Goal: Task Accomplishment & Management: Complete application form

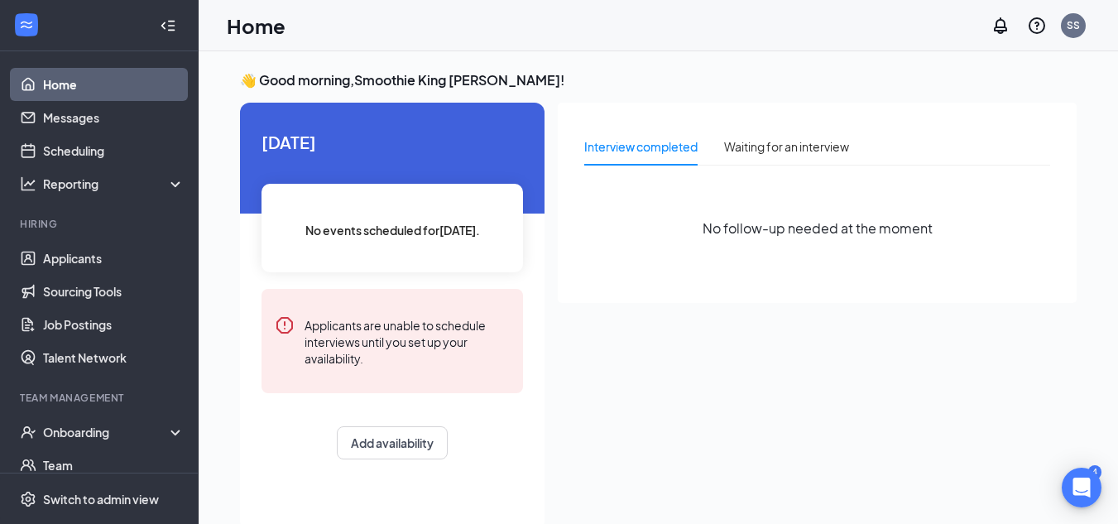
scroll to position [35, 0]
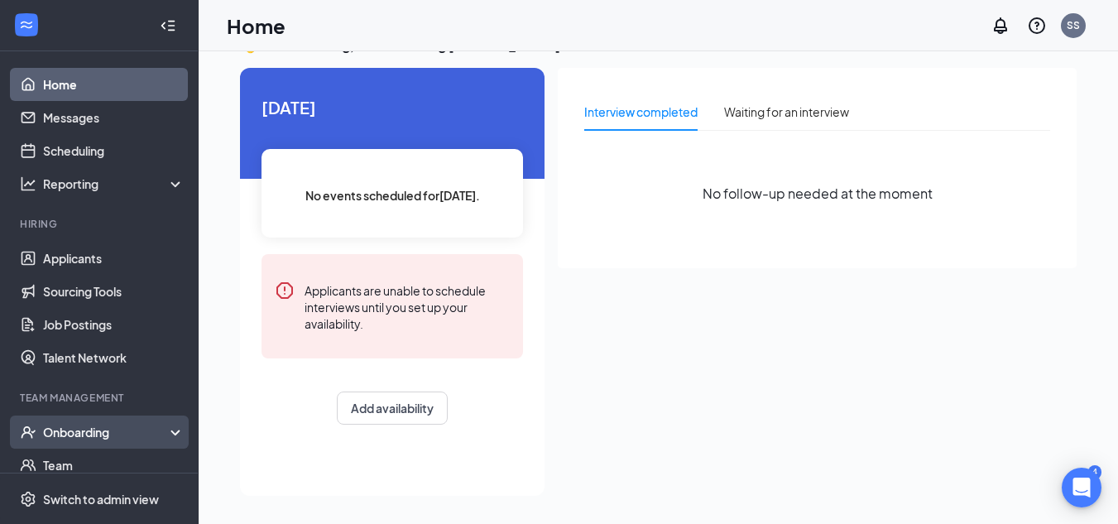
click at [148, 428] on div "Onboarding" at bounding box center [106, 432] width 127 height 17
click at [103, 465] on link "Overview" at bounding box center [113, 464] width 141 height 33
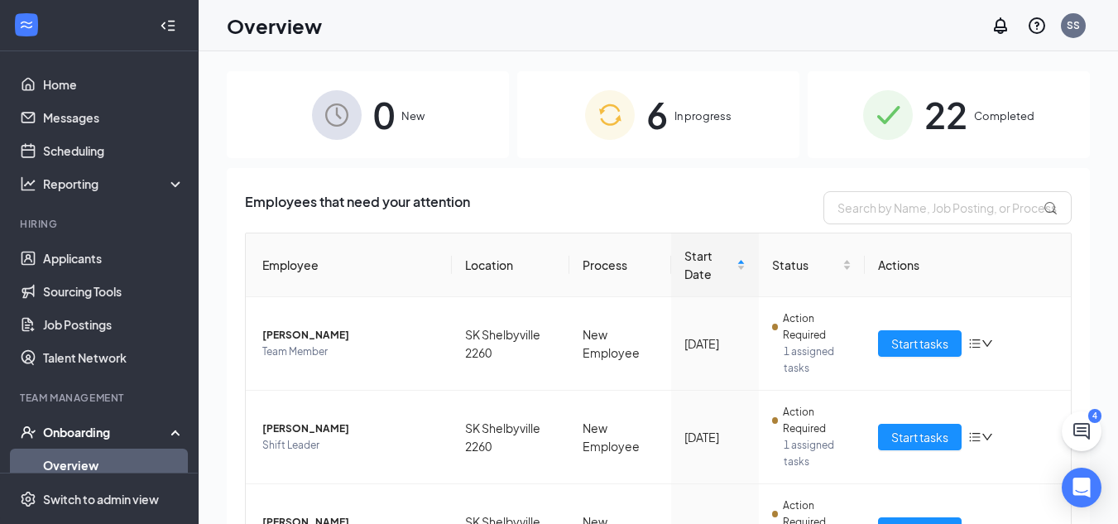
click at [625, 128] on img at bounding box center [610, 115] width 50 height 50
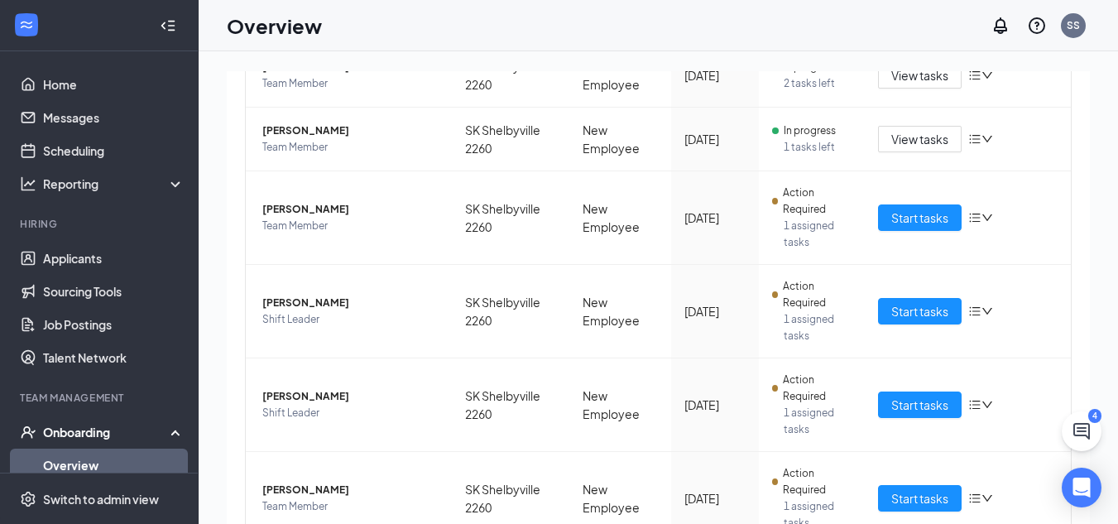
scroll to position [332, 0]
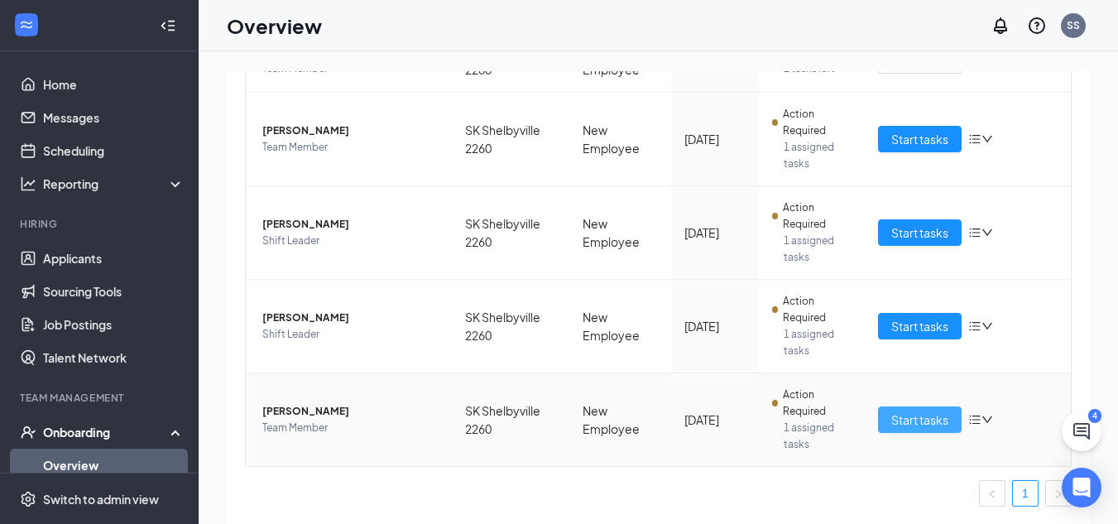
click at [928, 419] on span "Start tasks" at bounding box center [919, 419] width 57 height 18
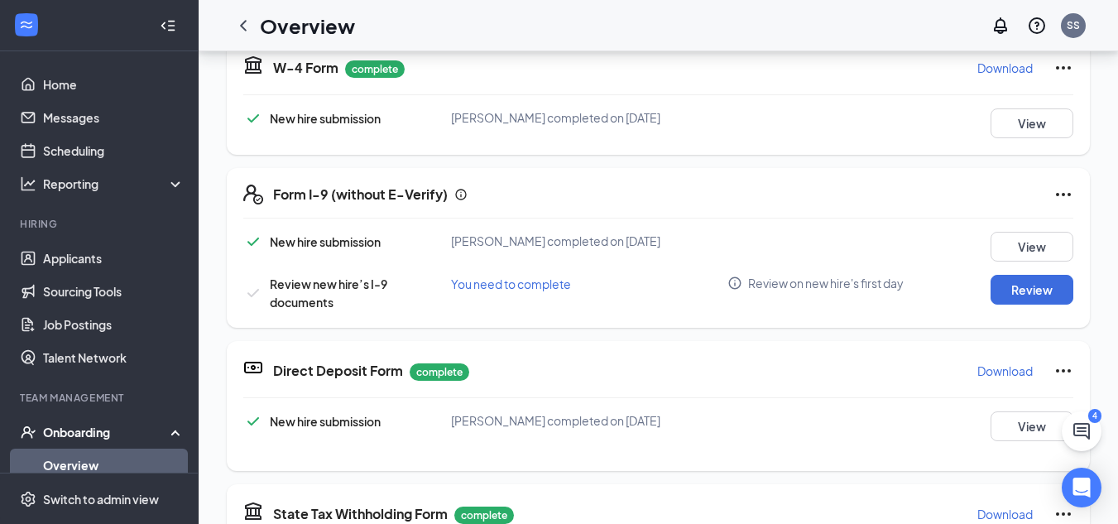
scroll to position [454, 0]
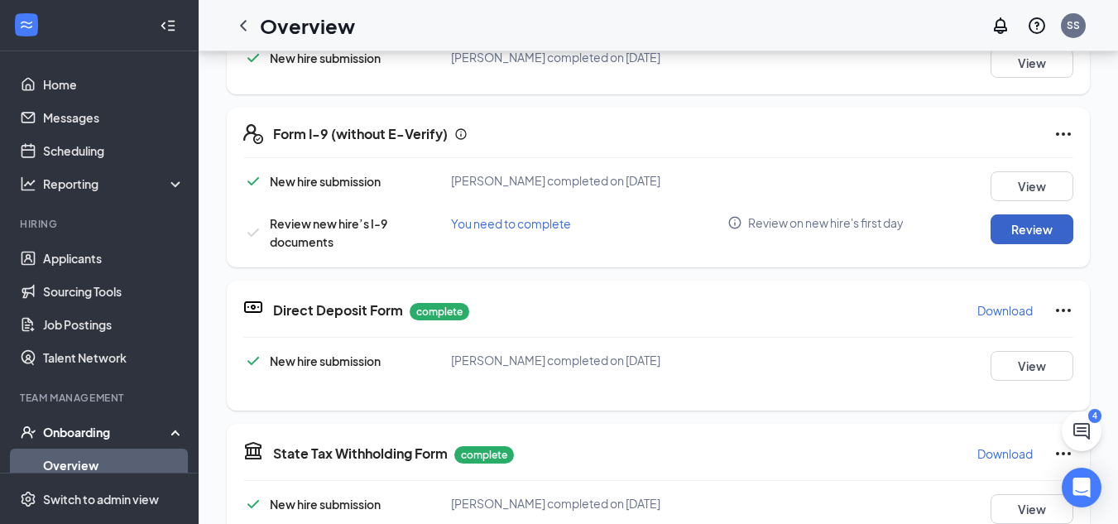
click at [1009, 226] on button "Review" at bounding box center [1031, 229] width 83 height 30
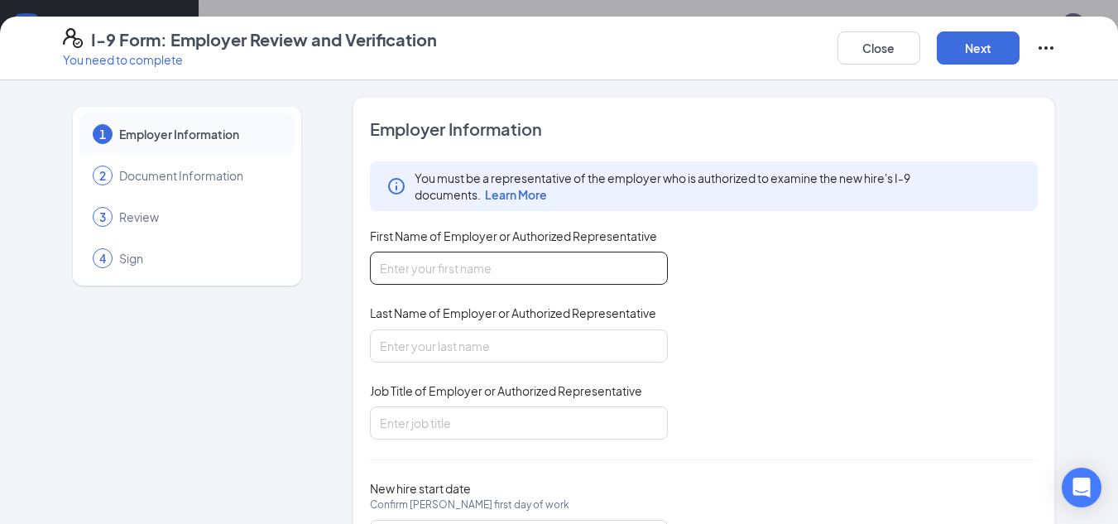
click at [541, 264] on input "First Name of Employer or Authorized Representative" at bounding box center [519, 268] width 298 height 33
type input "[PERSON_NAME]"
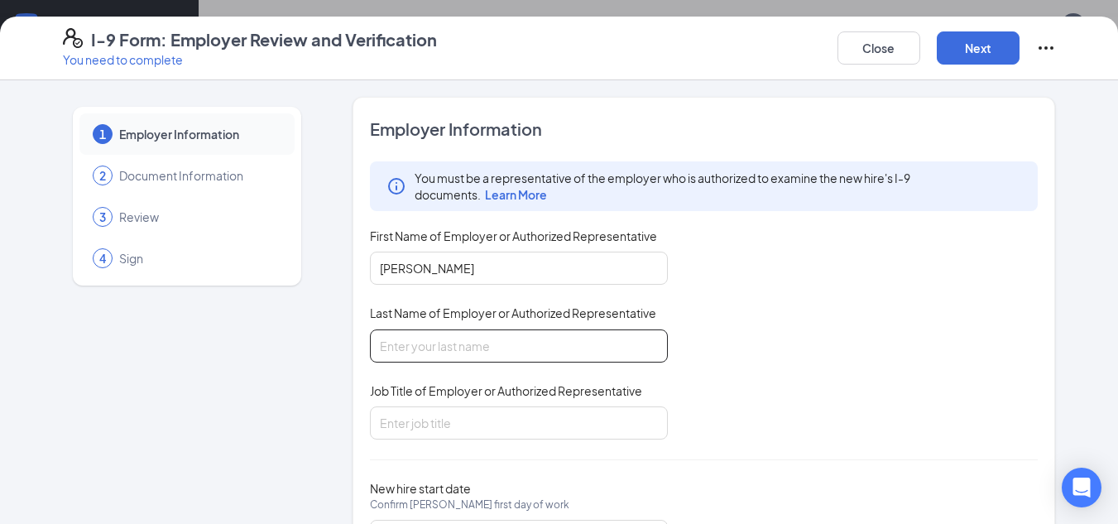
click at [506, 357] on input "Last Name of Employer or Authorized Representative" at bounding box center [519, 345] width 298 height 33
type input "[PERSON_NAME]"
click at [510, 427] on input "Job Title of Employer or Authorized Representative" at bounding box center [519, 422] width 298 height 33
type input "General Manager"
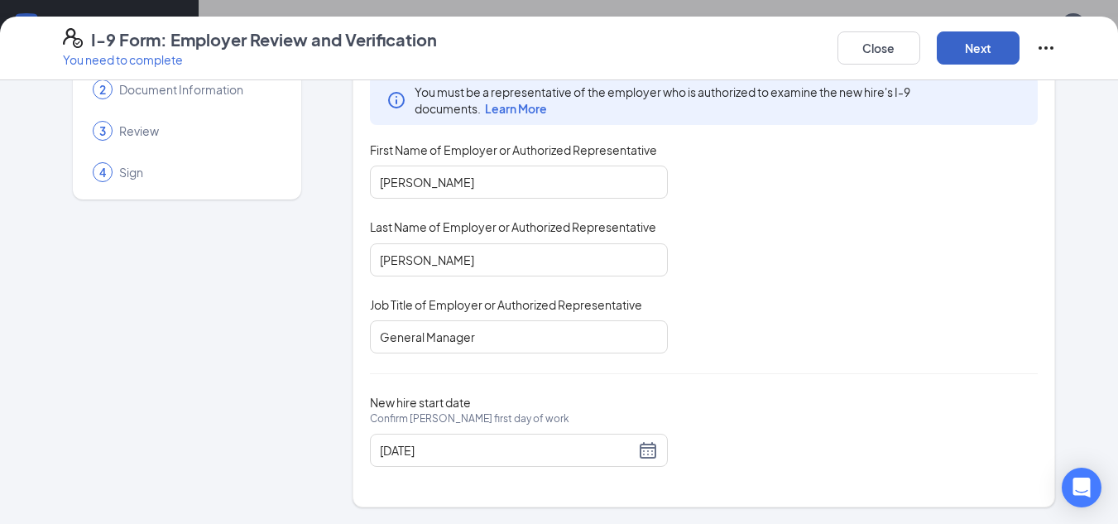
click at [1015, 60] on button "Next" at bounding box center [978, 47] width 83 height 33
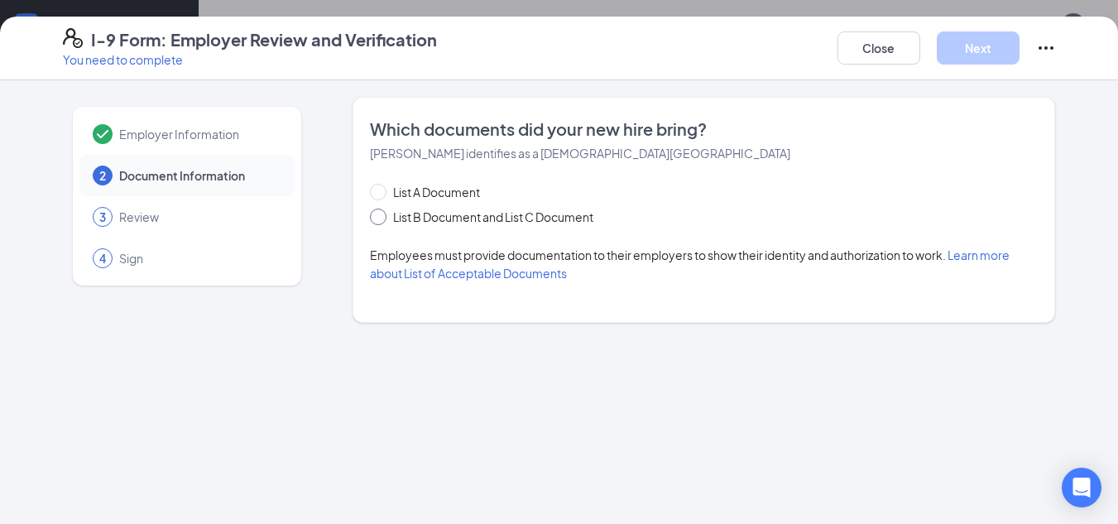
click at [383, 214] on span at bounding box center [378, 217] width 17 height 17
click at [381, 214] on input "List B Document and List C Document" at bounding box center [376, 215] width 12 height 12
radio input "true"
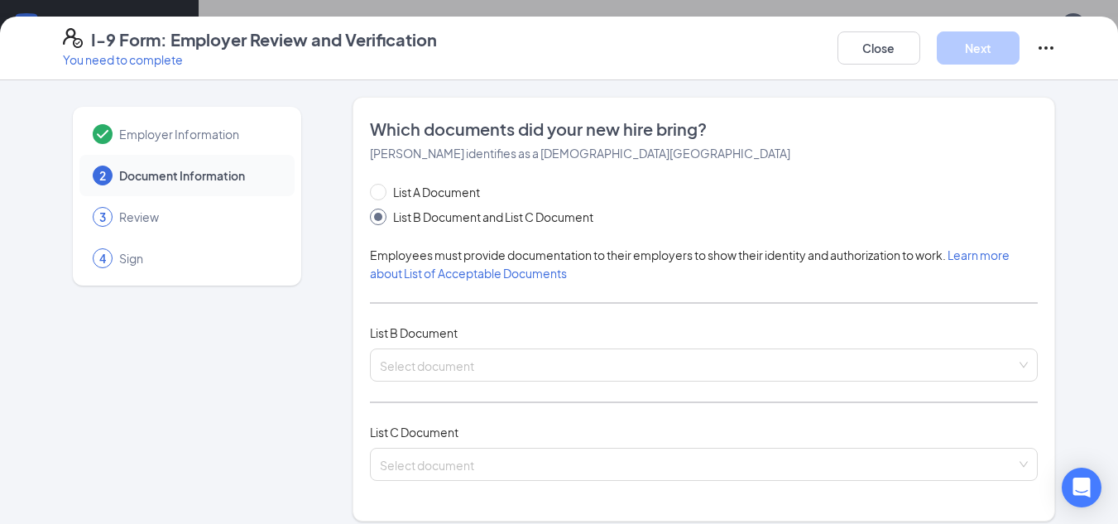
click at [423, 343] on div "List A Document List B Document and List C Document Employees must provide docu…" at bounding box center [704, 342] width 669 height 318
click at [425, 362] on input "search" at bounding box center [698, 361] width 637 height 25
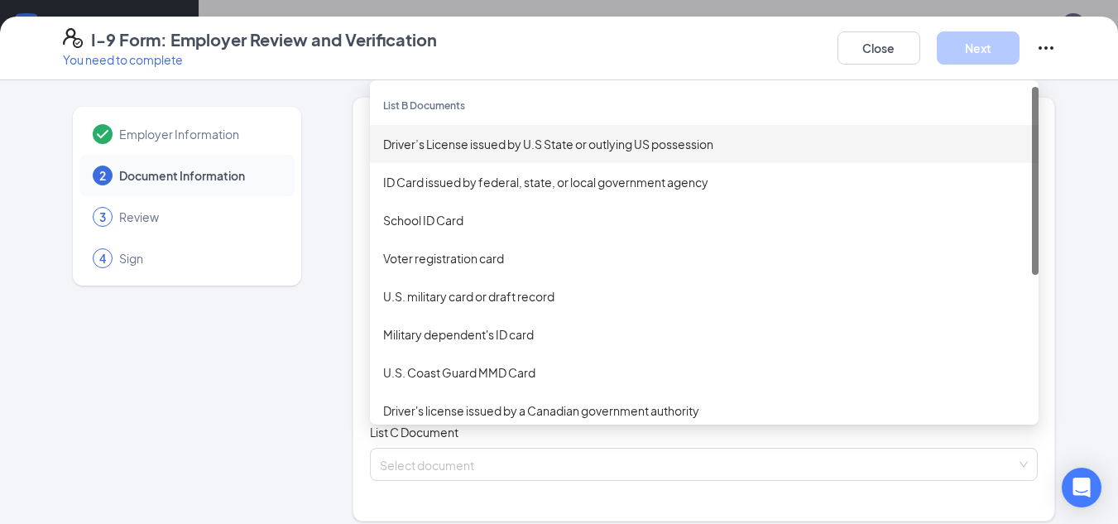
click at [430, 147] on div "Driver’s License issued by U.S State or outlying US possession" at bounding box center [704, 144] width 642 height 18
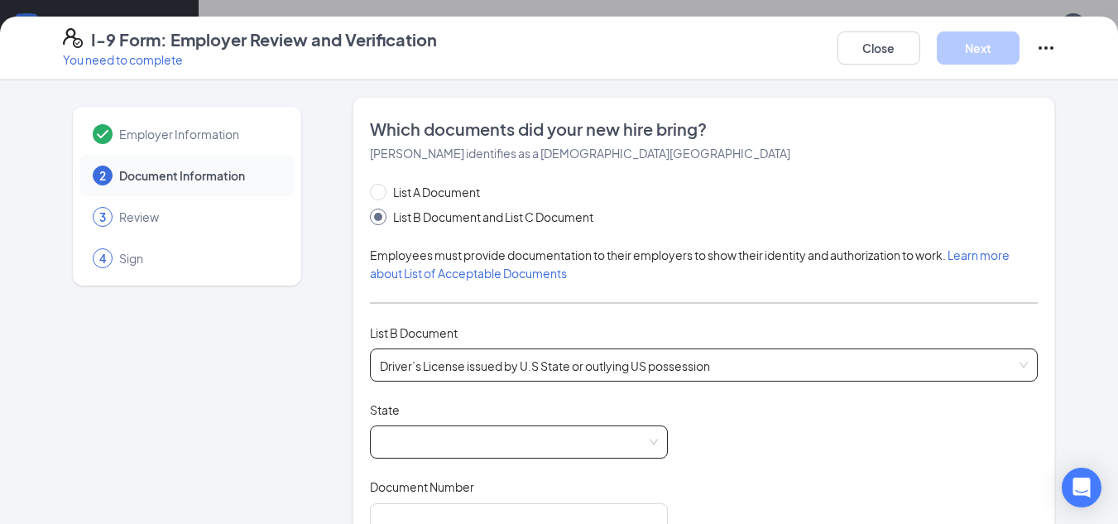
click at [424, 435] on span at bounding box center [519, 441] width 278 height 31
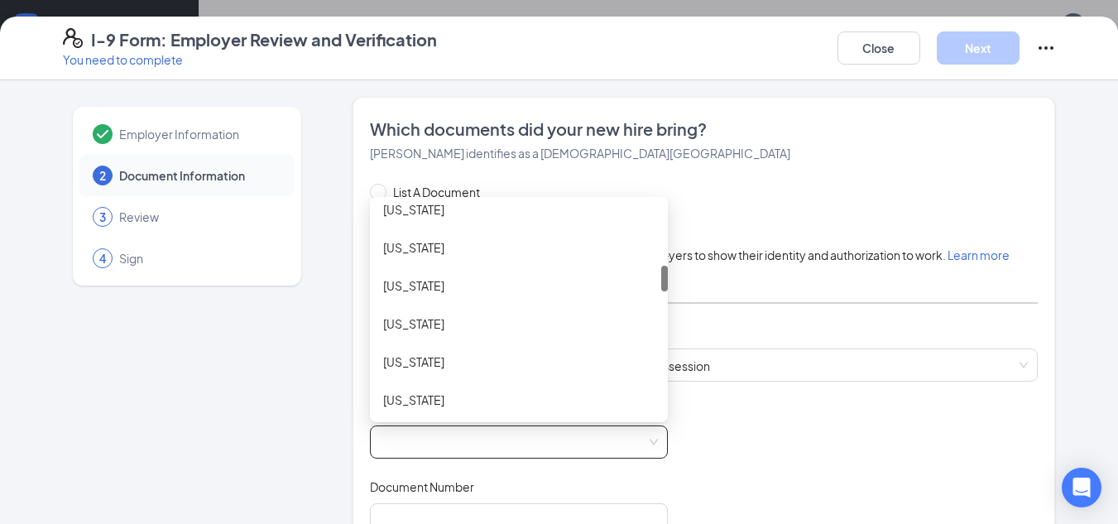
drag, startPoint x: 659, startPoint y: 225, endPoint x: 678, endPoint y: 289, distance: 66.5
click at [678, 289] on div "List A Document List B Document and List C Document Employees must provide docu…" at bounding box center [704, 509] width 669 height 652
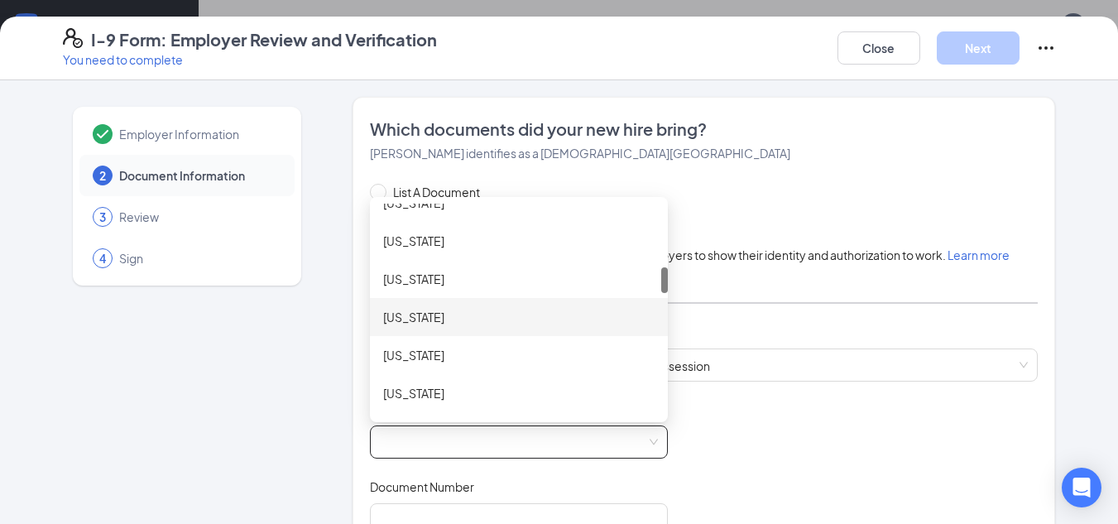
click at [435, 314] on div "[US_STATE]" at bounding box center [518, 317] width 271 height 18
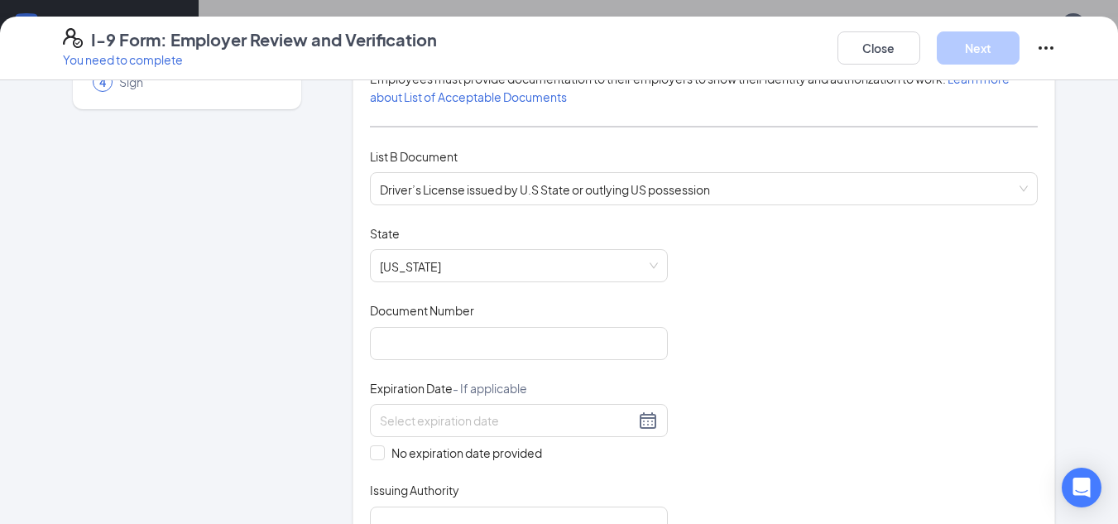
scroll to position [225, 0]
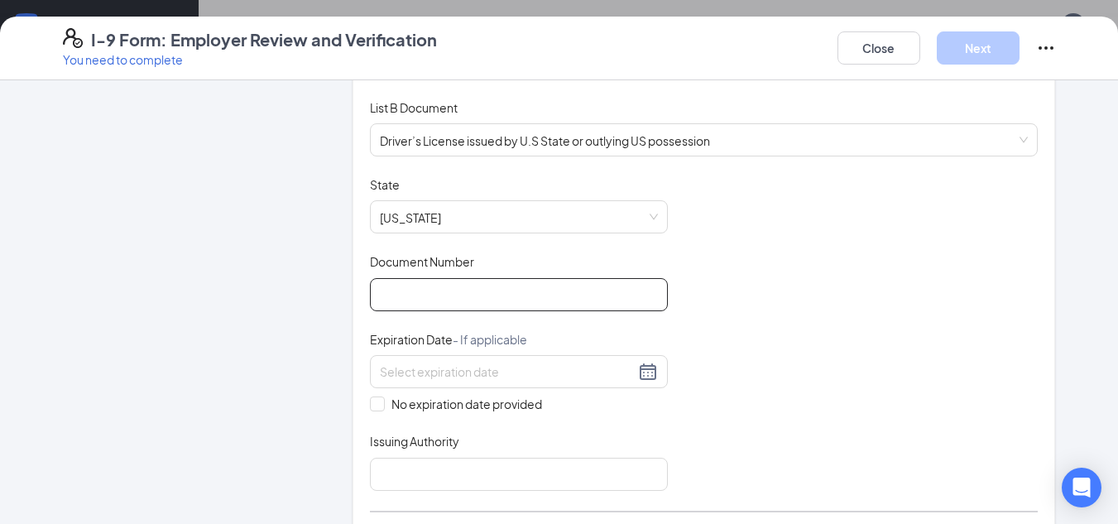
click at [483, 300] on input "Document Number" at bounding box center [519, 294] width 298 height 33
type input "9371482392"
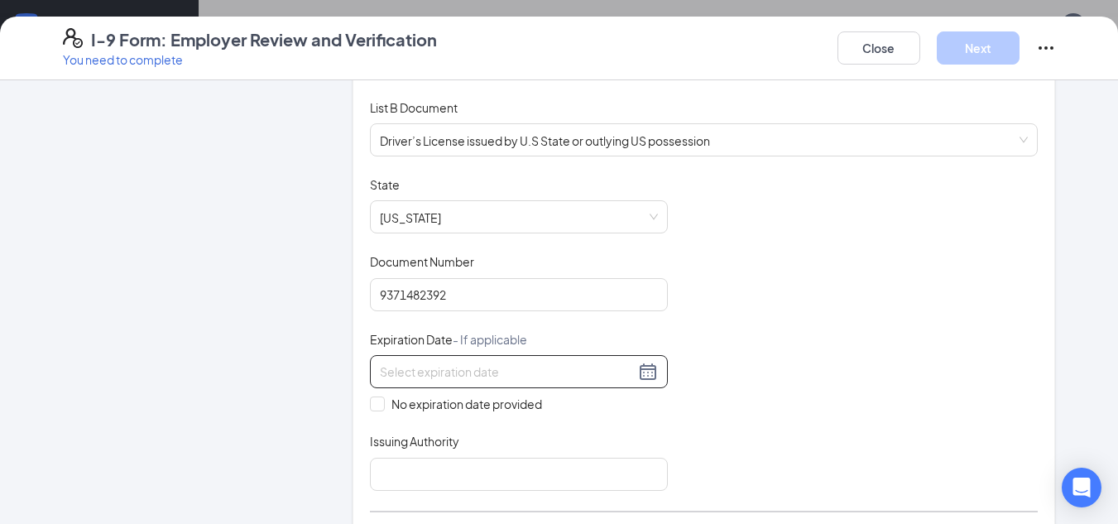
click at [503, 382] on div at bounding box center [519, 371] width 298 height 33
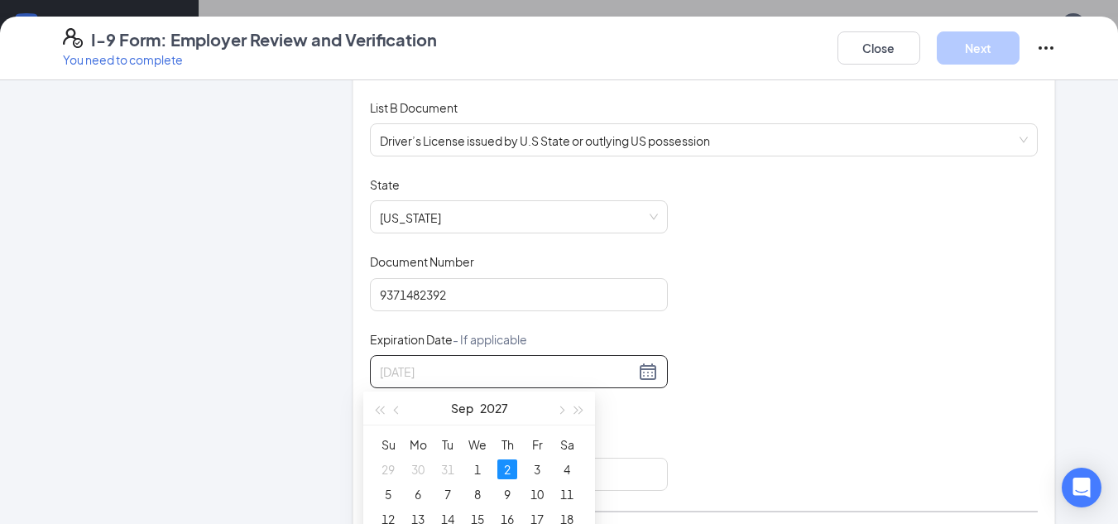
click at [509, 471] on div "2" at bounding box center [507, 469] width 20 height 20
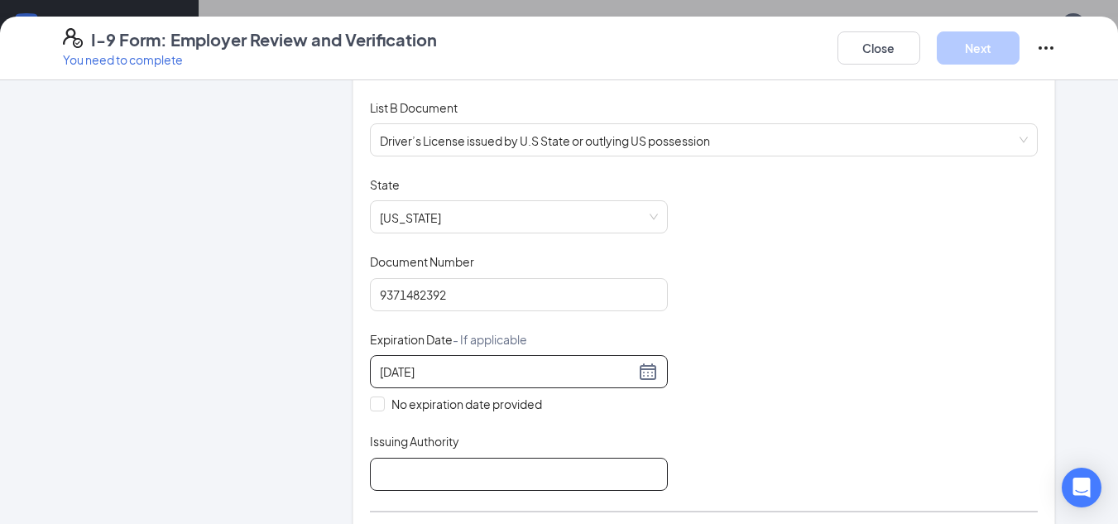
type input "[DATE]"
click at [507, 468] on input "Issuing Authority" at bounding box center [519, 474] width 298 height 33
type input "BMV"
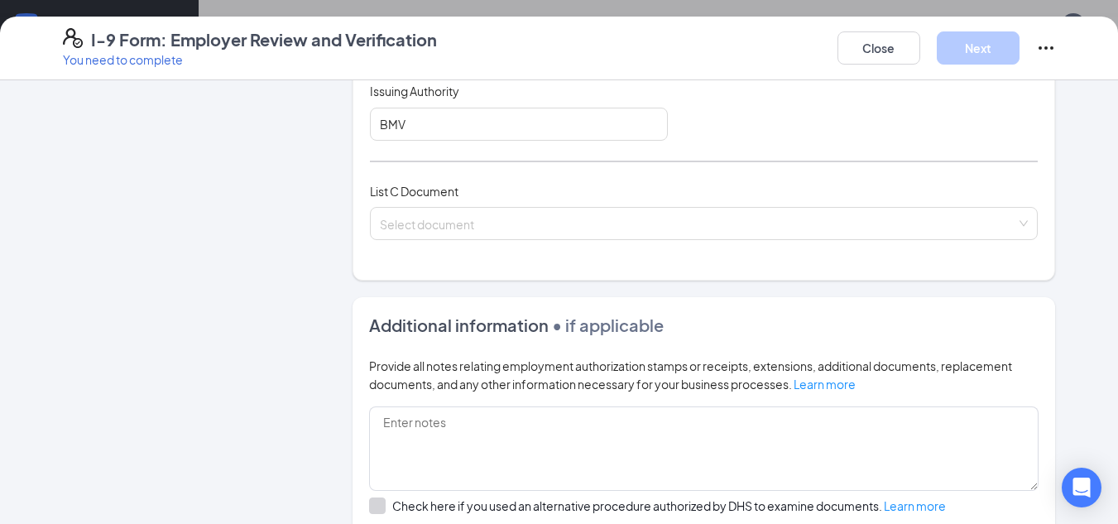
scroll to position [649, 0]
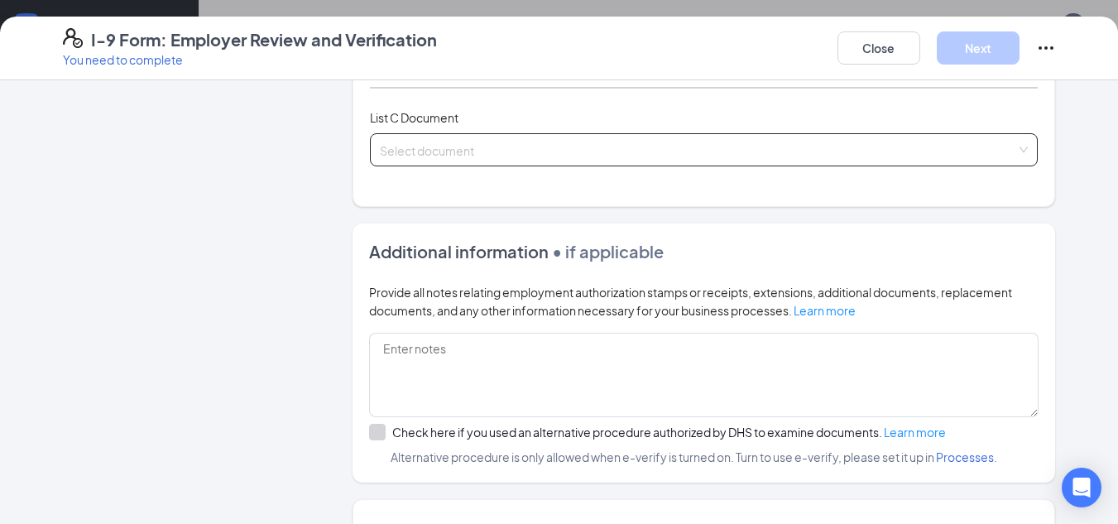
click at [562, 138] on input "search" at bounding box center [698, 146] width 637 height 25
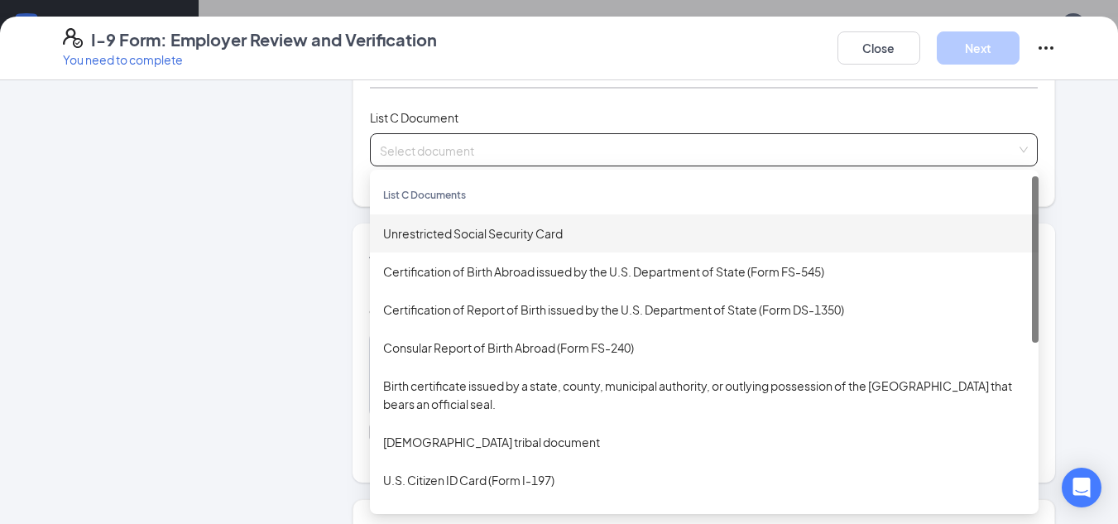
click at [475, 228] on div "Unrestricted Social Security Card" at bounding box center [704, 233] width 642 height 18
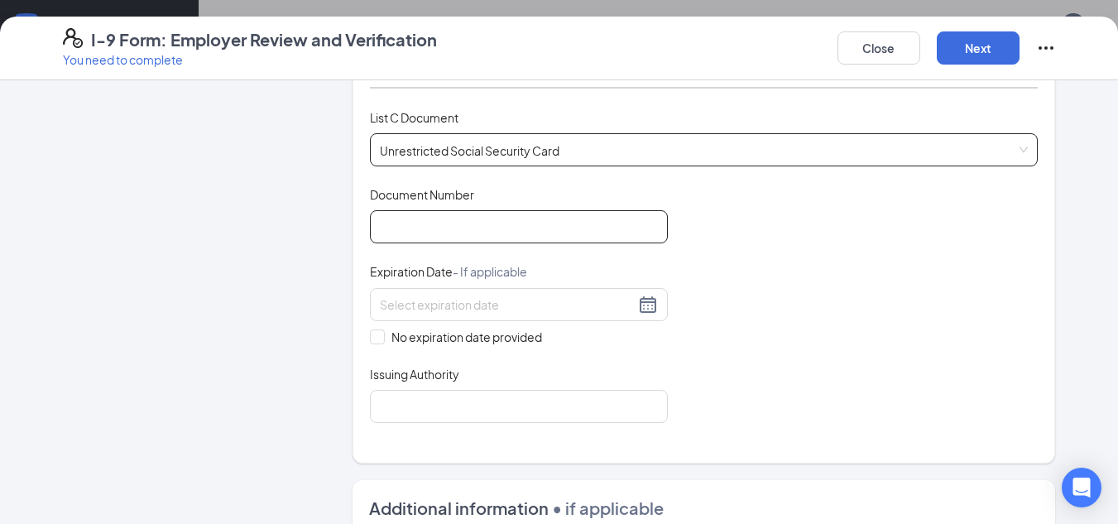
click at [475, 228] on input "Document Number" at bounding box center [519, 226] width 298 height 33
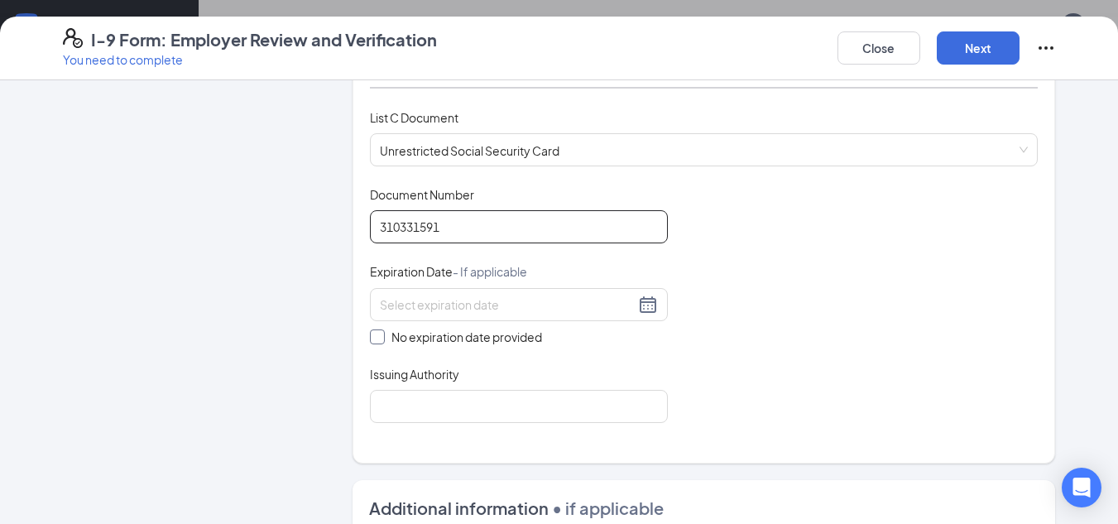
type input "310331591"
click at [374, 342] on span at bounding box center [377, 336] width 15 height 15
click at [374, 341] on input "No expiration date provided" at bounding box center [376, 335] width 12 height 12
checkbox input "true"
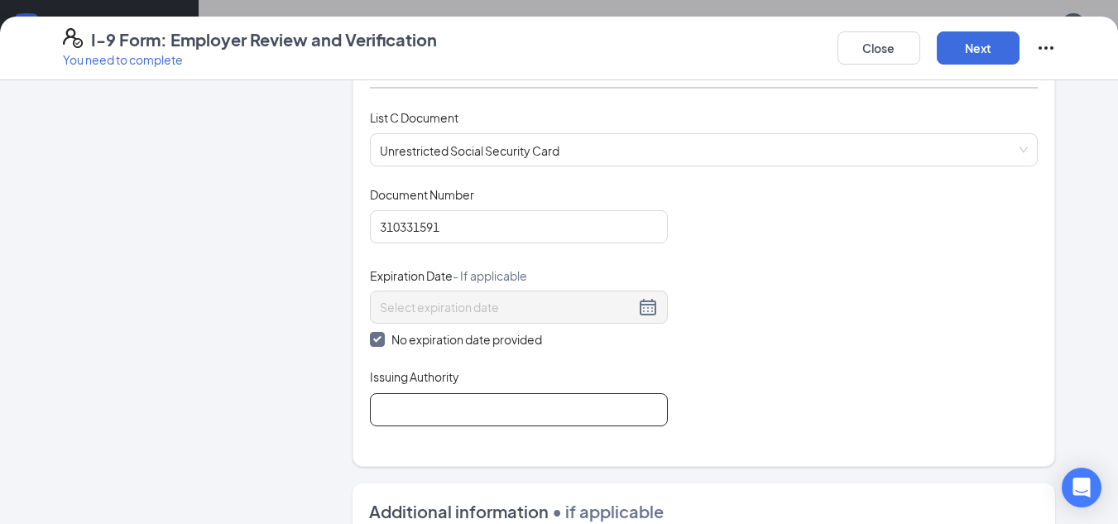
click at [424, 410] on input "Issuing Authority" at bounding box center [519, 409] width 298 height 33
type input "SSA"
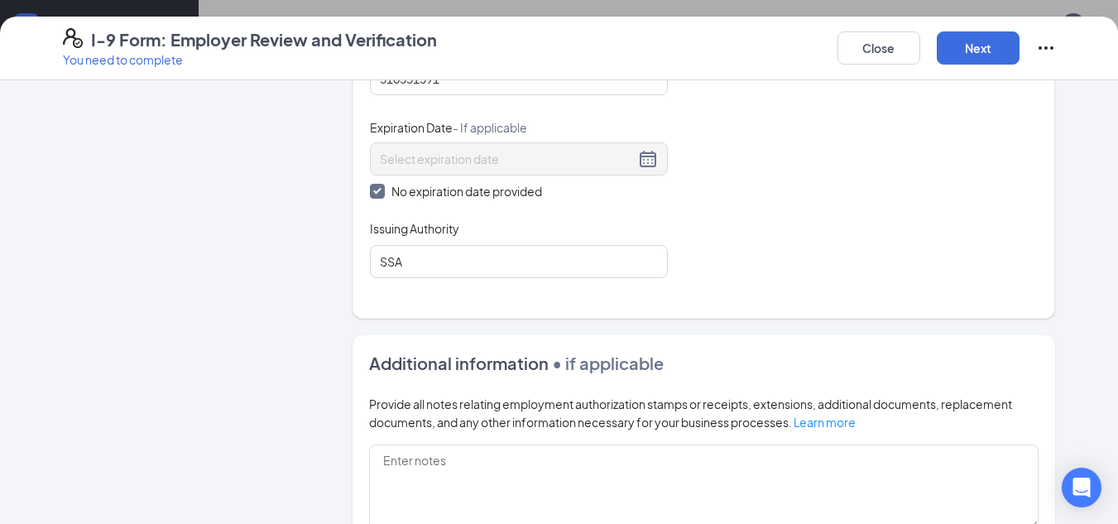
scroll to position [803, 0]
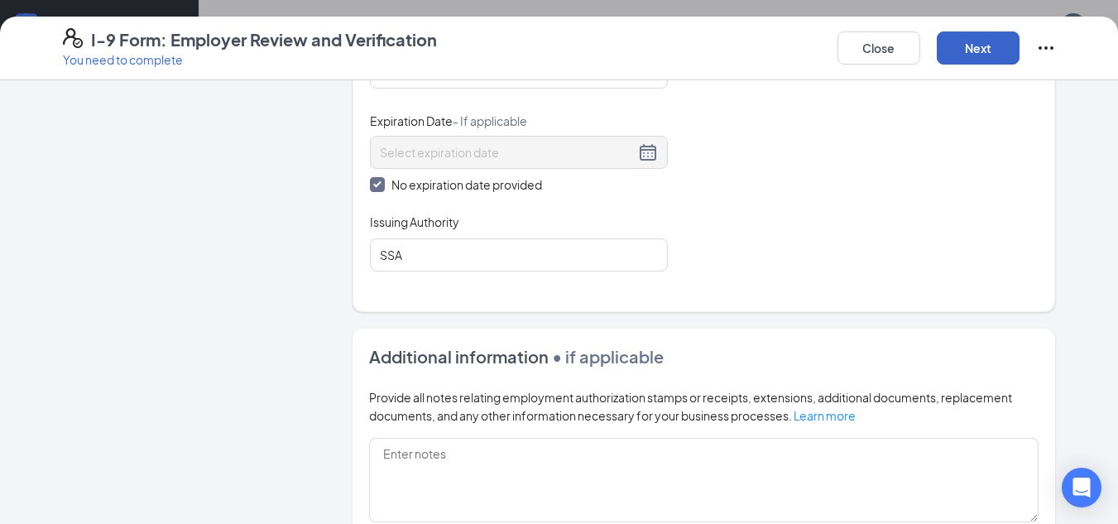
click at [975, 53] on button "Next" at bounding box center [978, 47] width 83 height 33
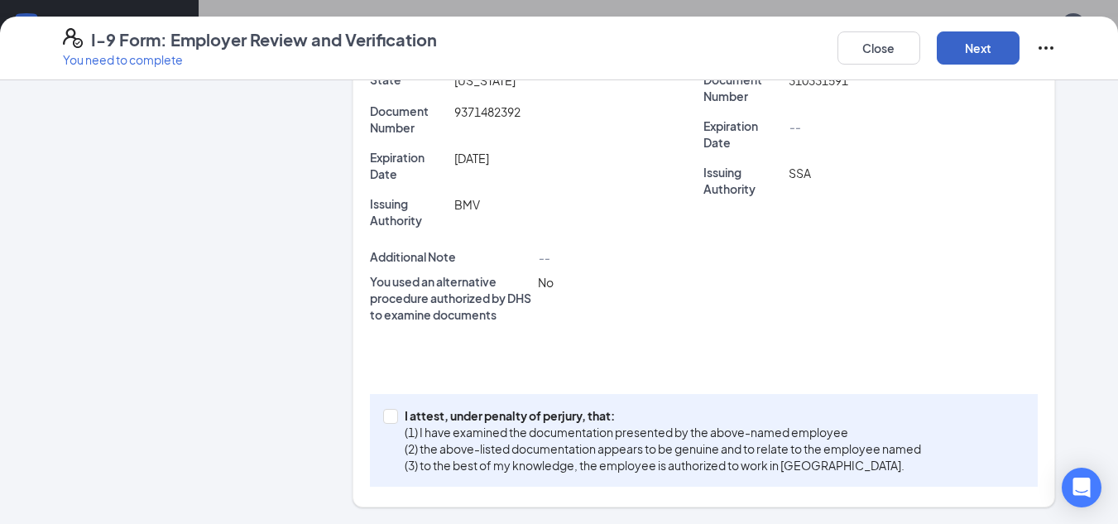
scroll to position [444, 0]
click at [384, 417] on input "I attest, under penalty of [PERSON_NAME], that: (1) I have examined the documen…" at bounding box center [389, 415] width 12 height 12
checkbox input "true"
click at [966, 41] on button "Next" at bounding box center [978, 47] width 83 height 33
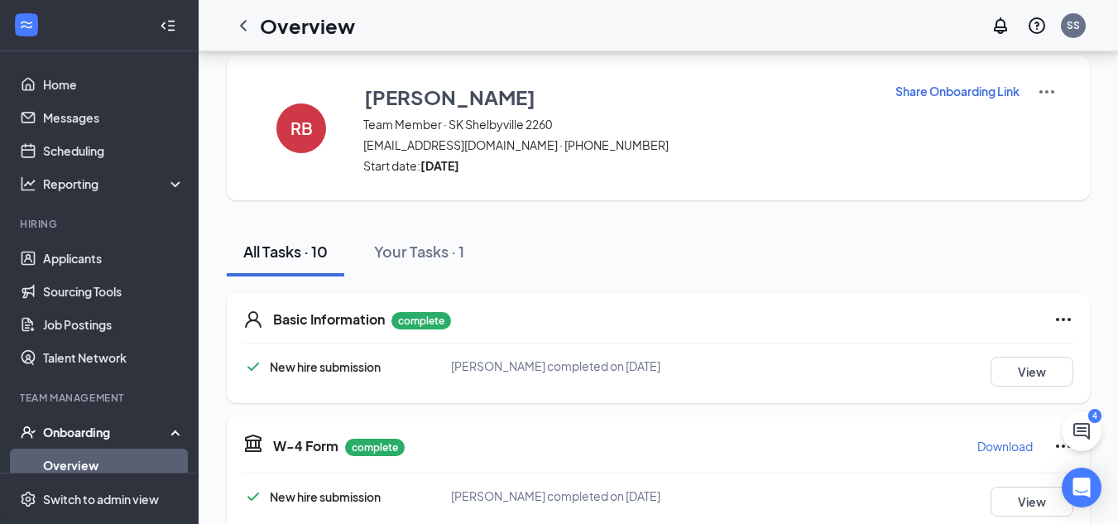
scroll to position [0, 0]
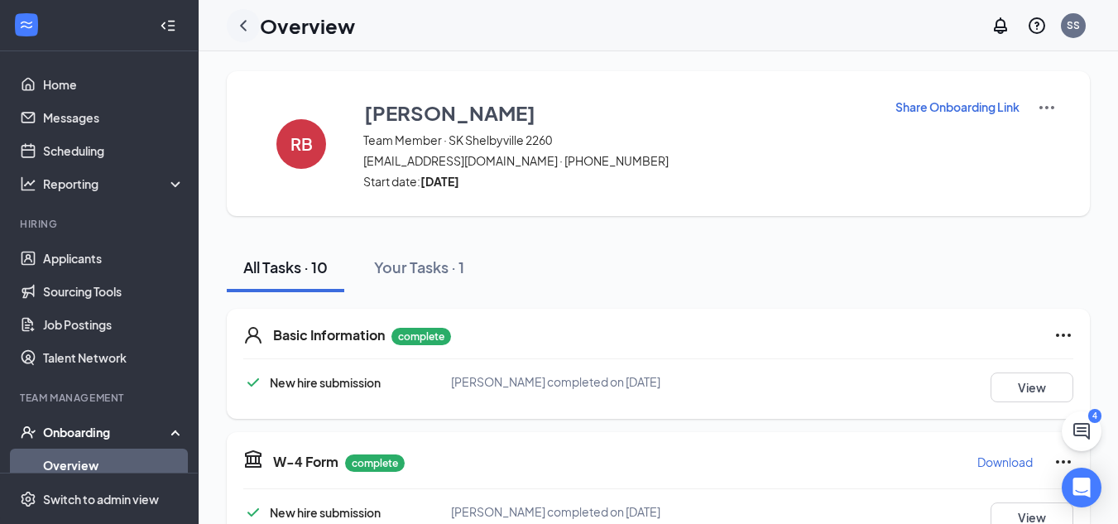
click at [241, 29] on icon "ChevronLeft" at bounding box center [243, 26] width 20 height 20
